Goal: Check status: Check status

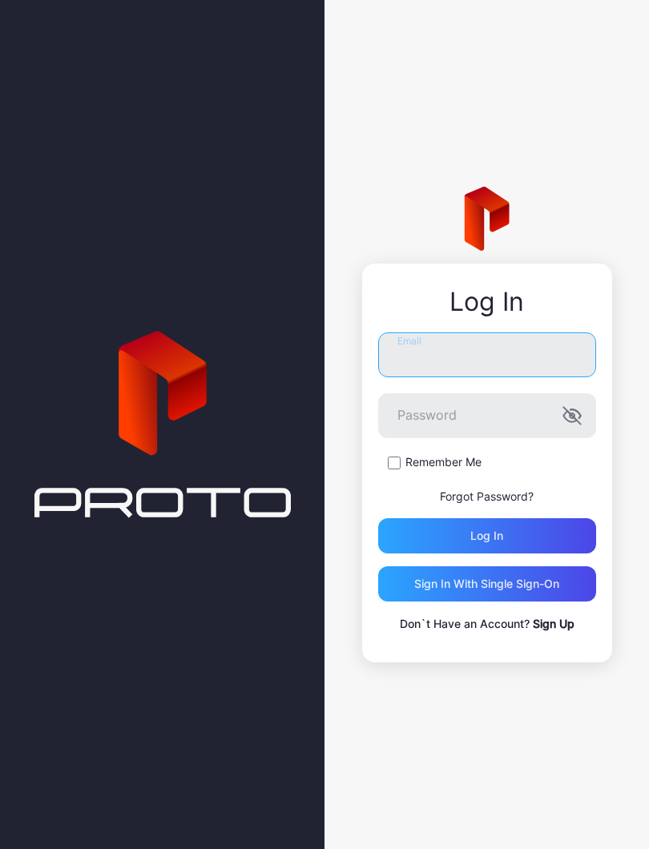
type input "**********"
click at [486, 536] on button "Log in" at bounding box center [487, 535] width 218 height 35
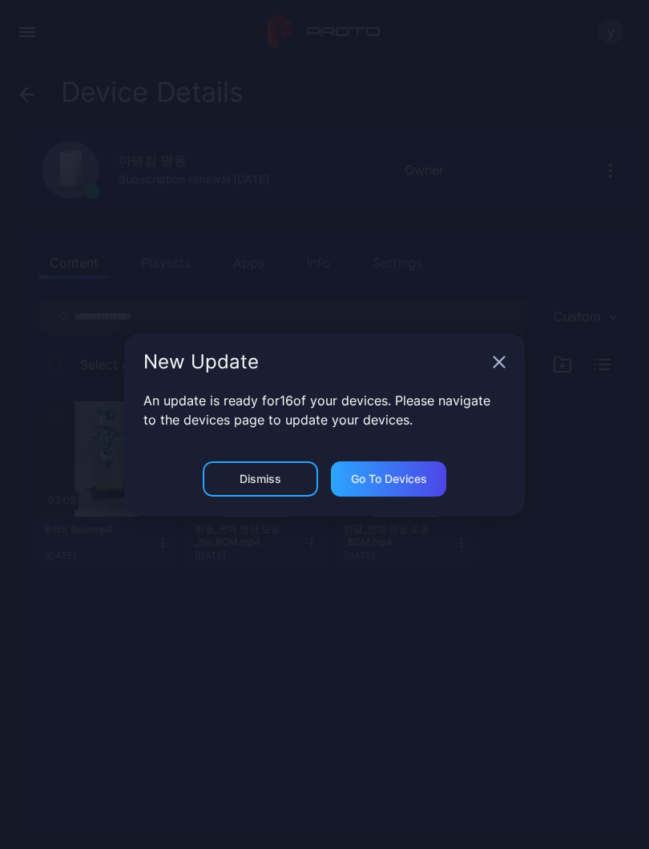
click at [500, 359] on icon "button" at bounding box center [499, 362] width 13 height 13
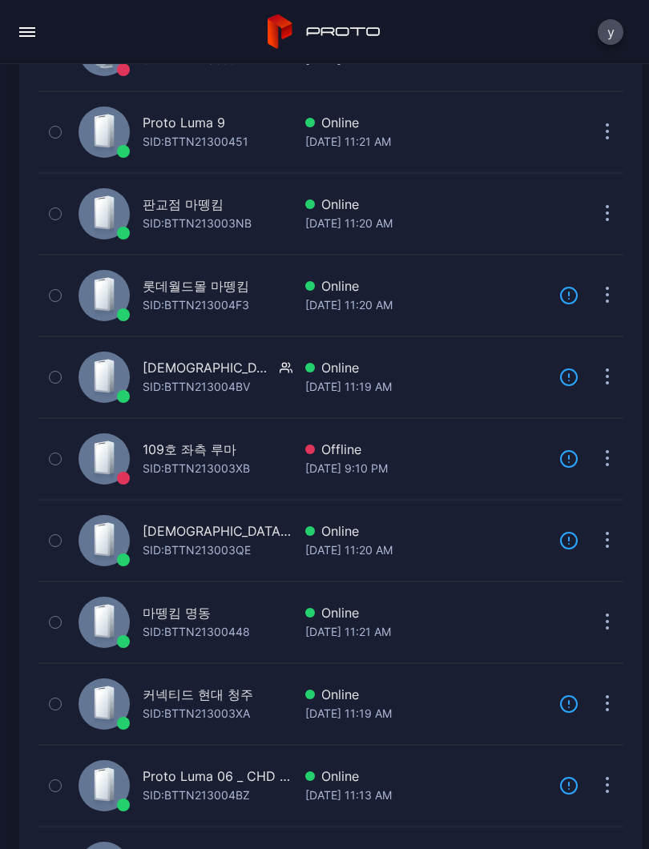
scroll to position [270, 0]
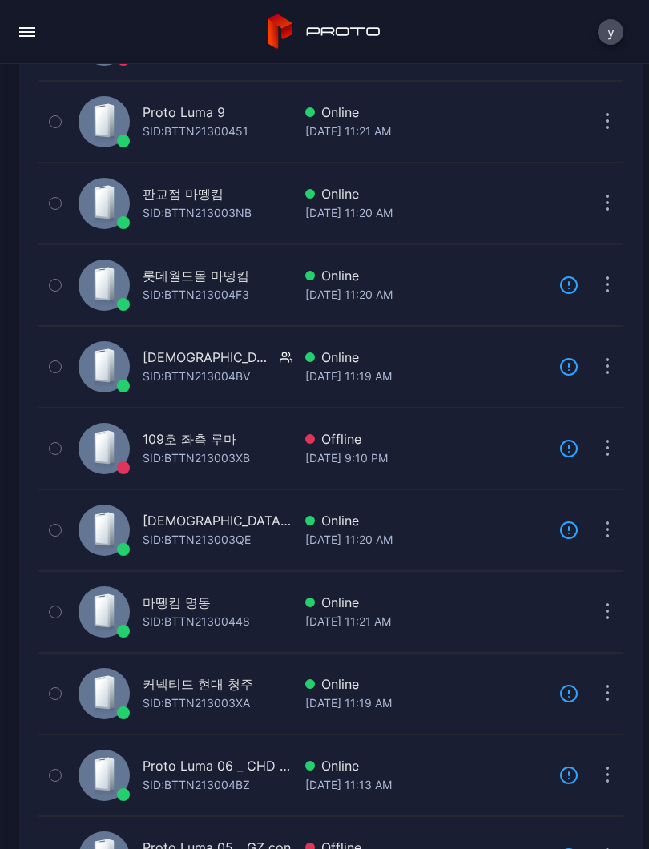
click at [163, 608] on div "마뗑킴 명동" at bounding box center [177, 602] width 68 height 19
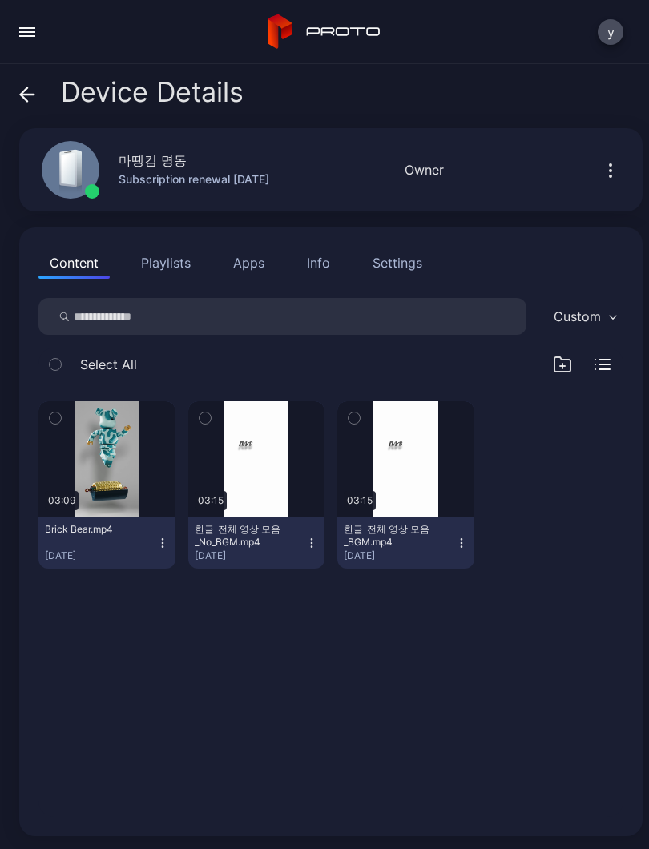
click at [237, 474] on button "button" at bounding box center [256, 458] width 137 height 115
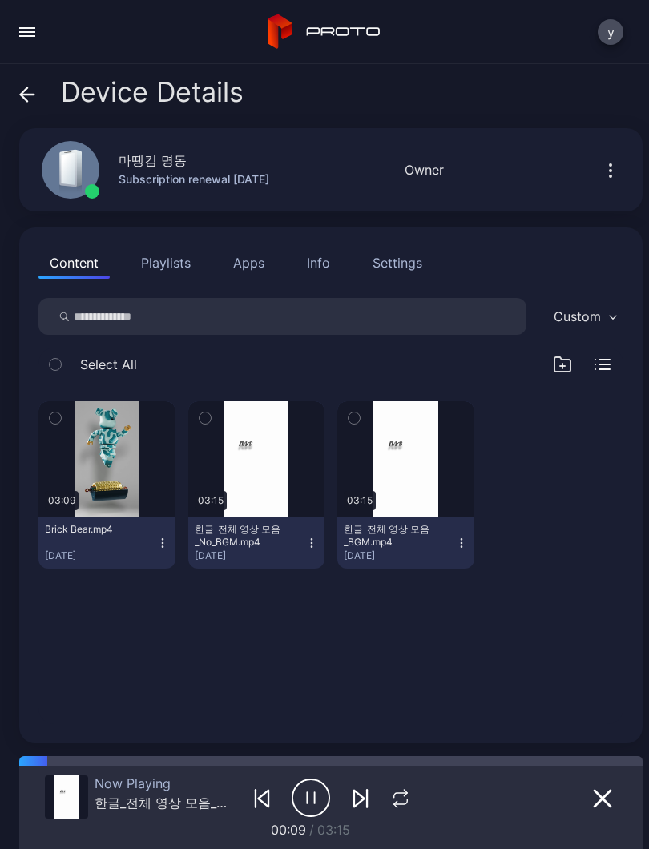
click at [34, 16] on button "button" at bounding box center [27, 32] width 32 height 32
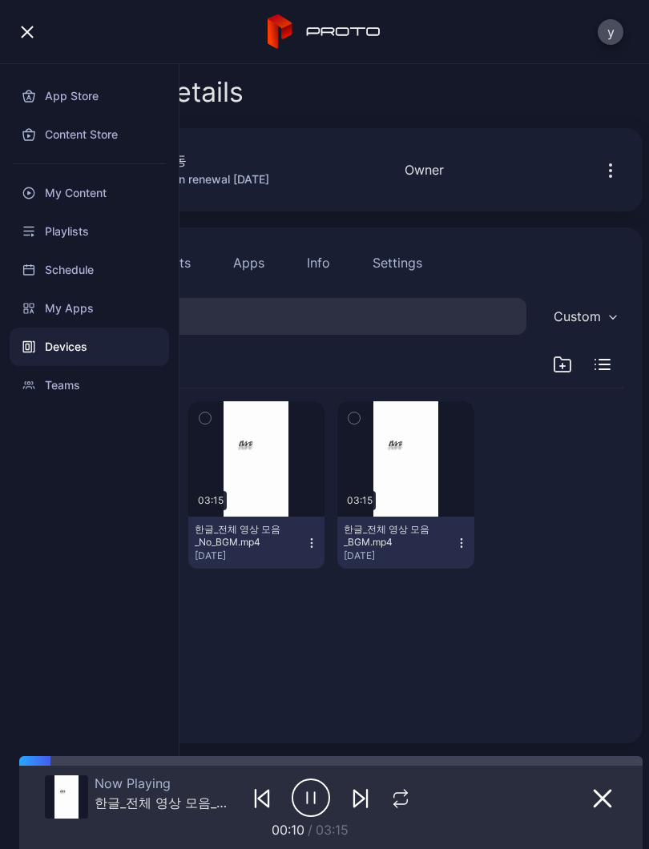
click at [244, 144] on div "마뗑킴 명동 Subscription renewal [DATE]" at bounding box center [150, 170] width 256 height 87
